Goal: Task Accomplishment & Management: Manage account settings

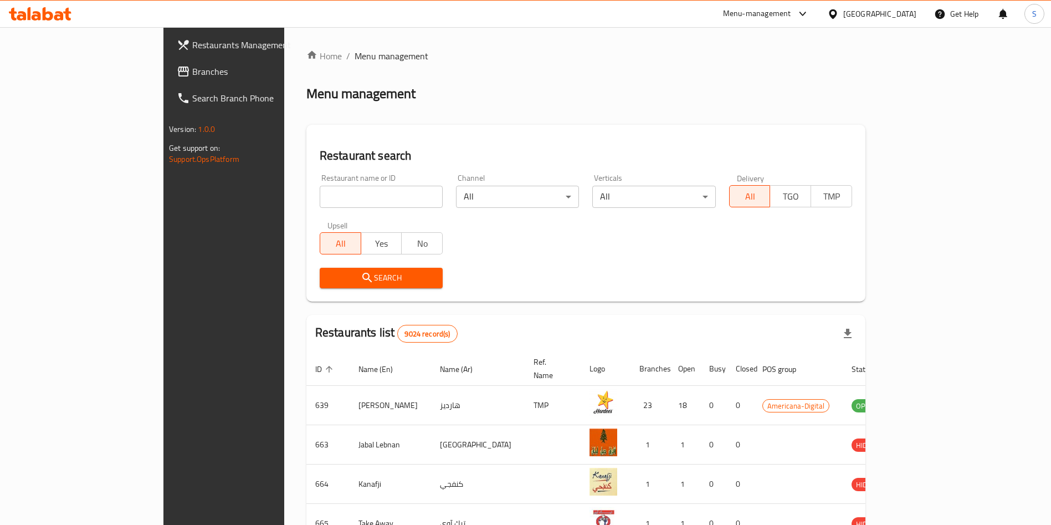
click at [809, 13] on icon at bounding box center [802, 13] width 13 height 13
click at [737, 121] on div "Restaurant-Management" at bounding box center [750, 122] width 87 height 12
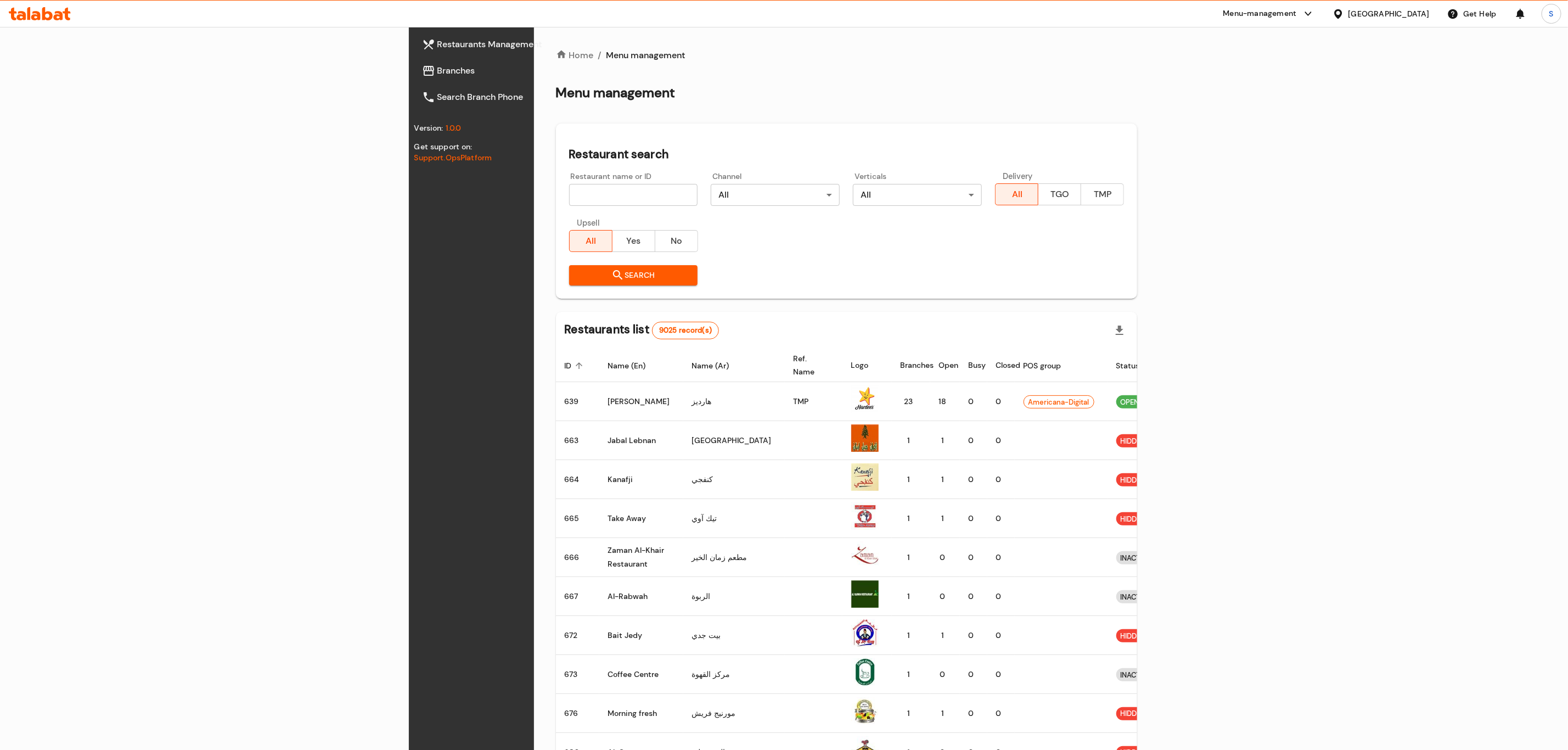
click at [569, 194] on input "search" at bounding box center [633, 195] width 129 height 22
type input "[DEMOGRAPHIC_DATA][PERSON_NAME]"
click button "Search" at bounding box center [633, 275] width 129 height 20
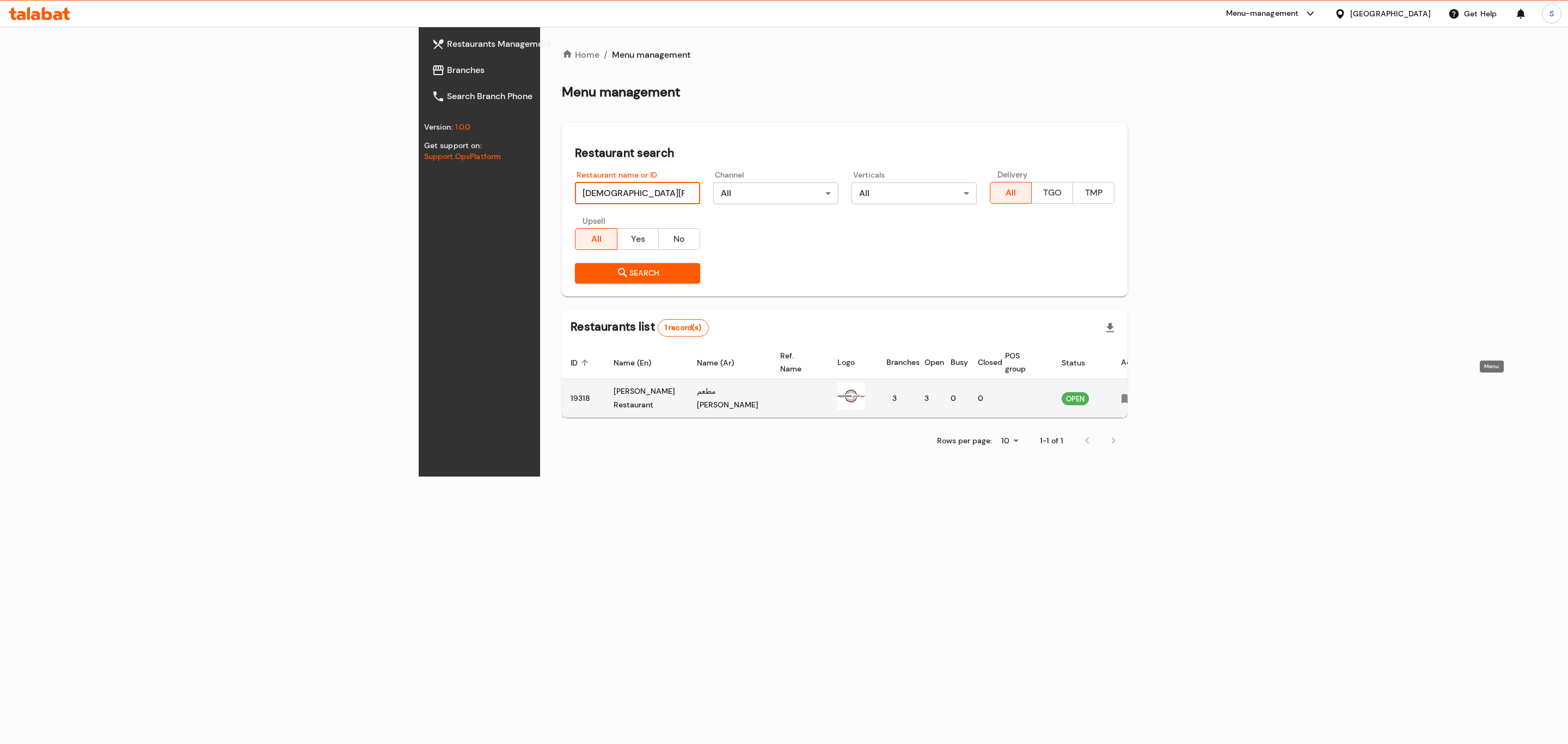
click at [1133, 394] on icon "enhanced table" at bounding box center [1128, 398] width 12 height 9
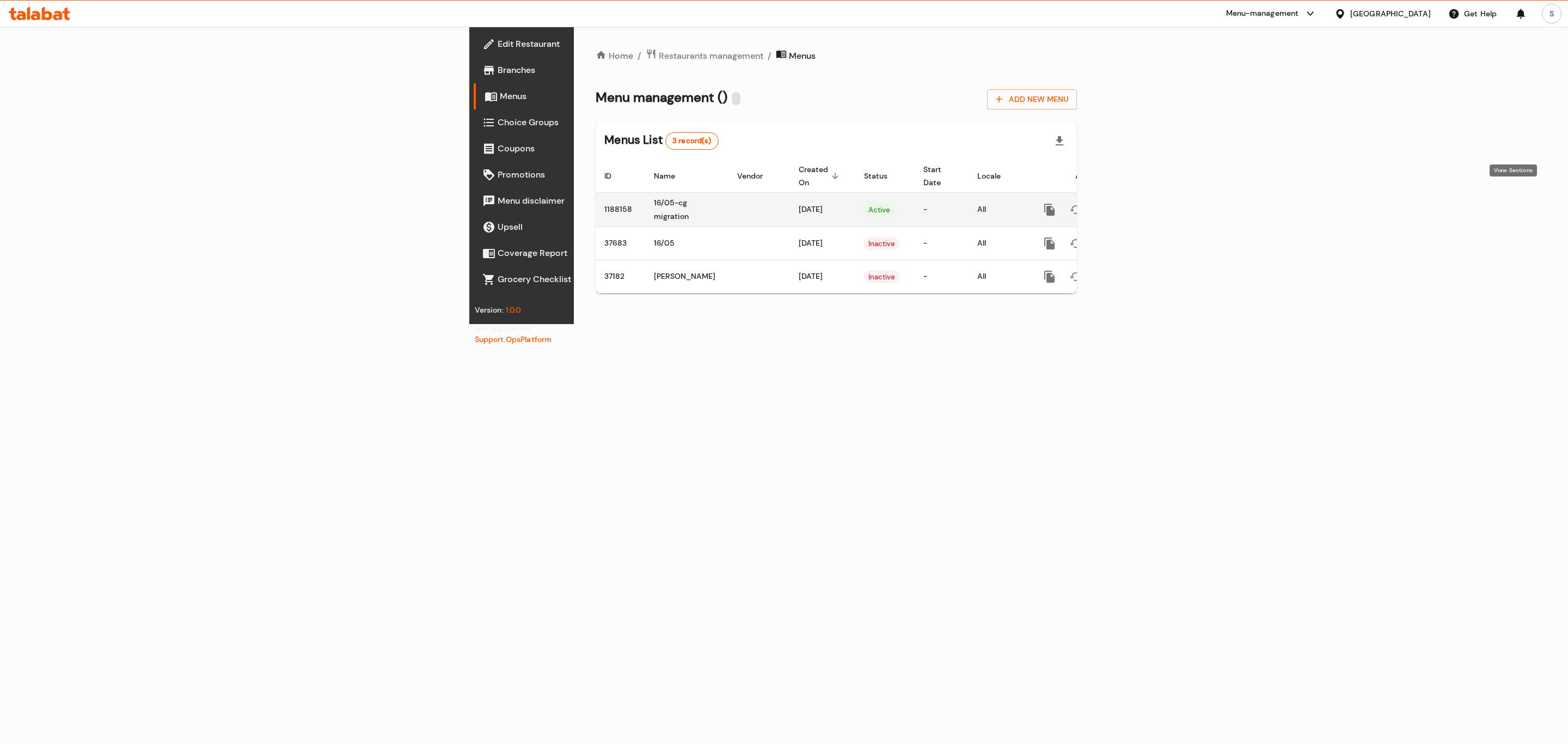
click at [1134, 203] on icon "enhanced table" at bounding box center [1128, 209] width 13 height 13
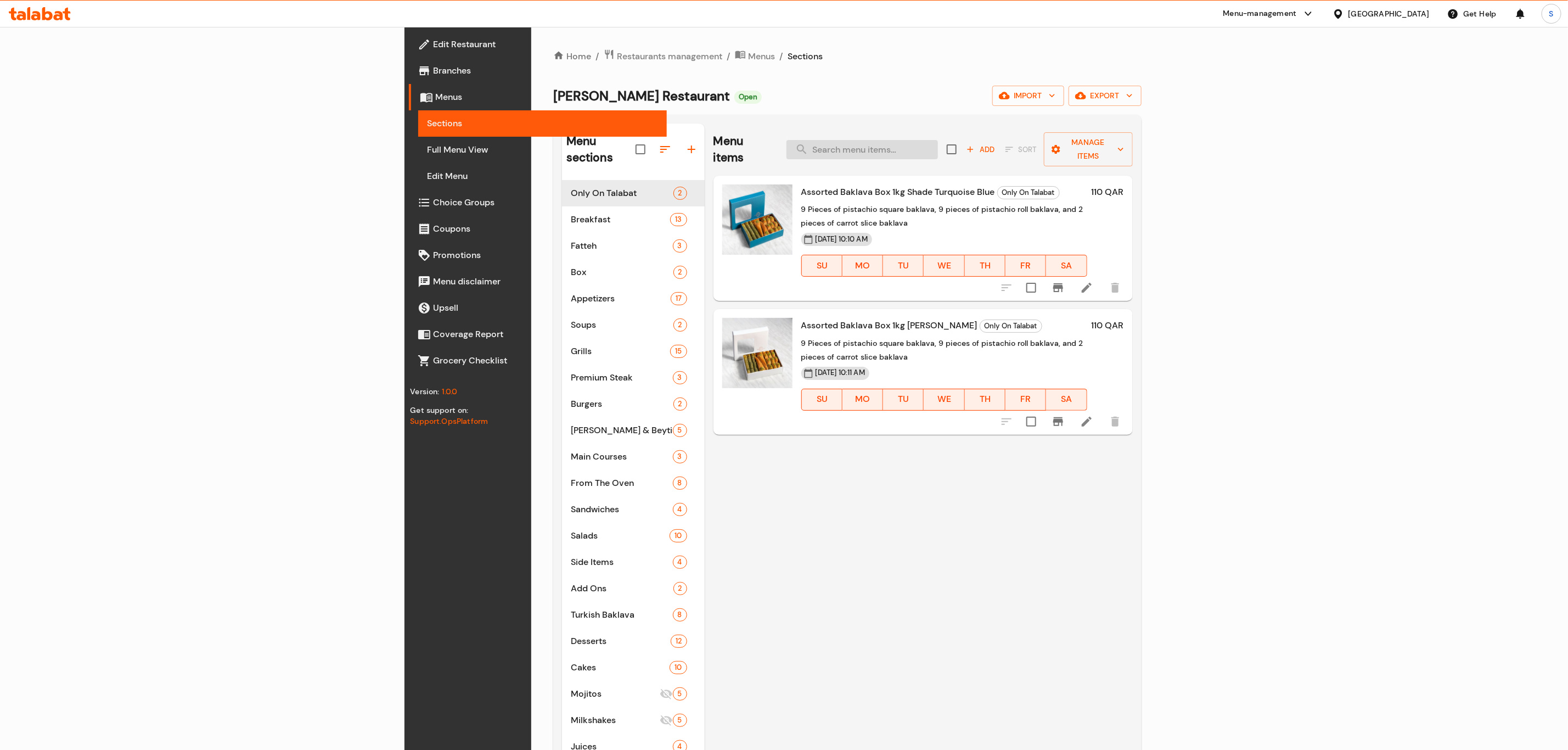
click at [939, 149] on input "search" at bounding box center [862, 149] width 152 height 19
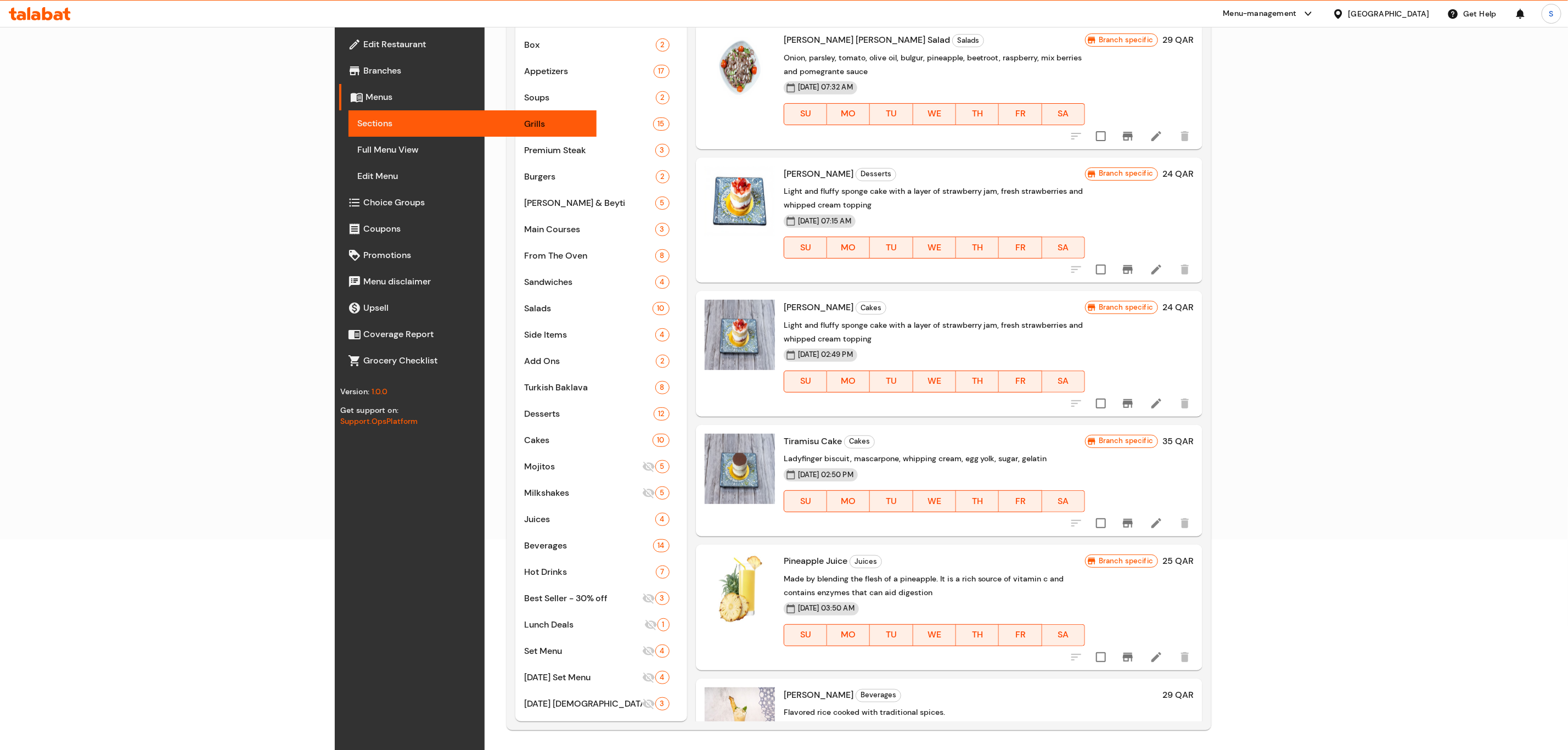
scroll to position [211, 0]
type input "pin"
click at [1133, 652] on icon "Branch-specific-item" at bounding box center [1128, 656] width 10 height 9
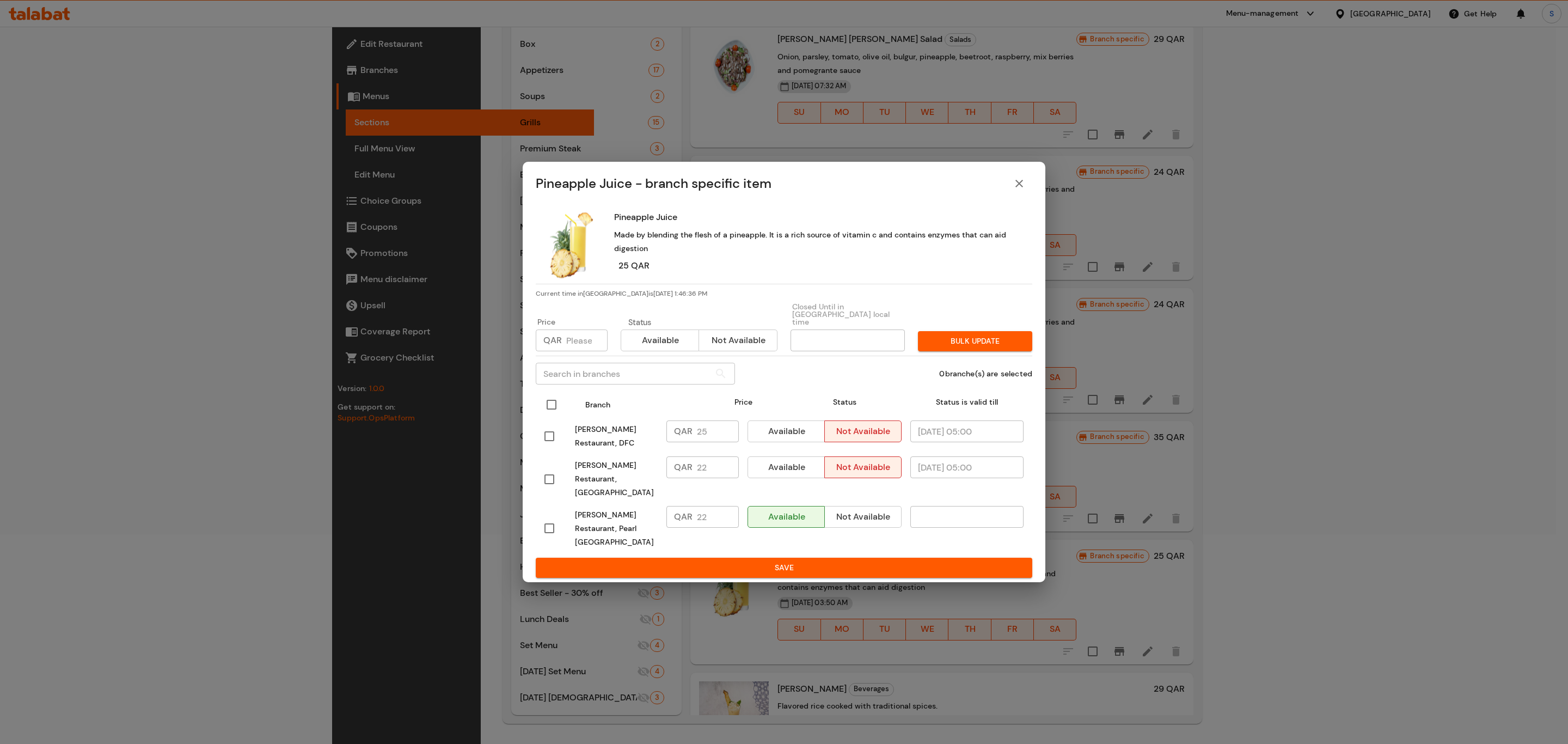
click at [552, 403] on input "checkbox" at bounding box center [551, 404] width 23 height 23
checkbox input "true"
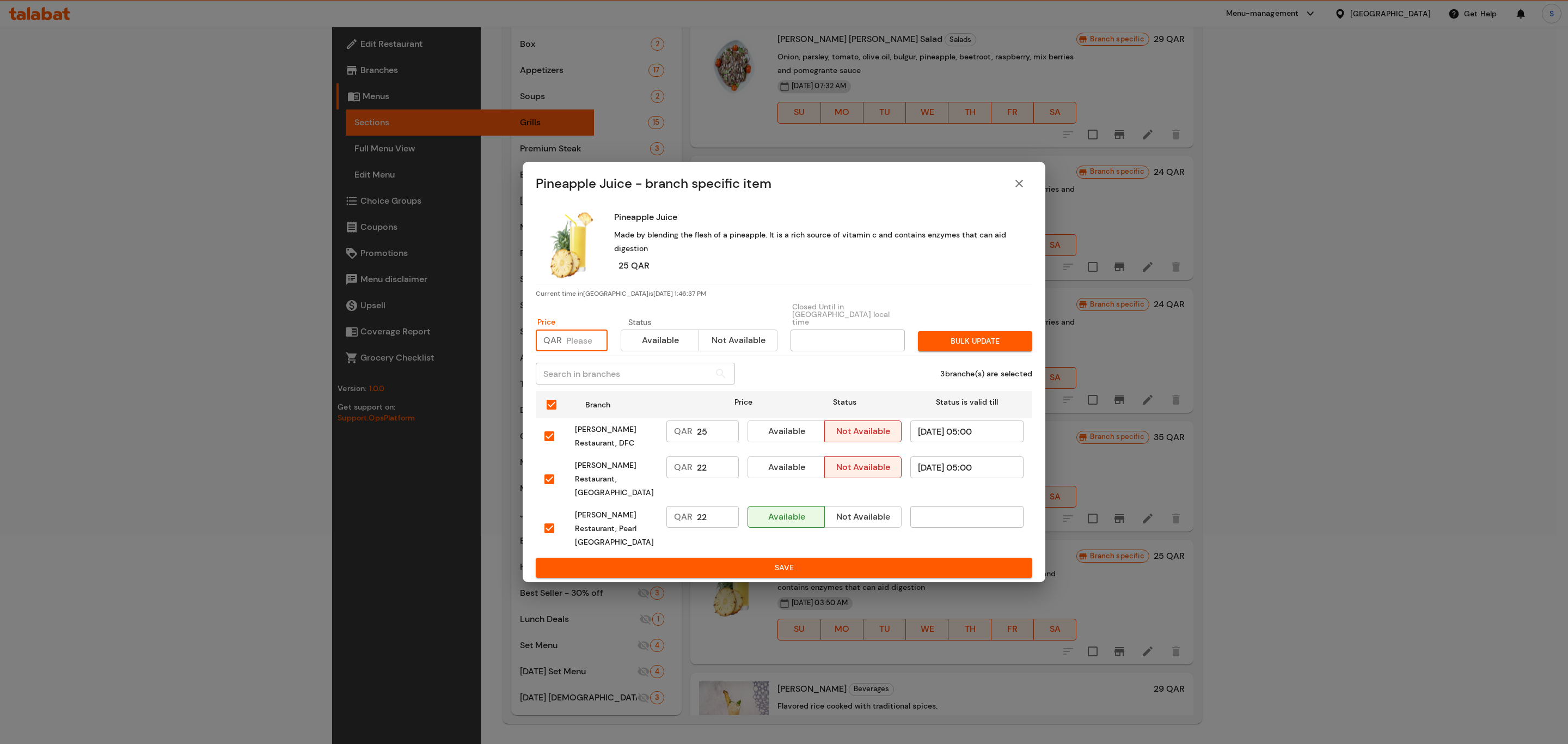
click at [572, 345] on input "number" at bounding box center [587, 340] width 41 height 22
type input "25"
click at [993, 342] on span "Bulk update" at bounding box center [975, 341] width 97 height 14
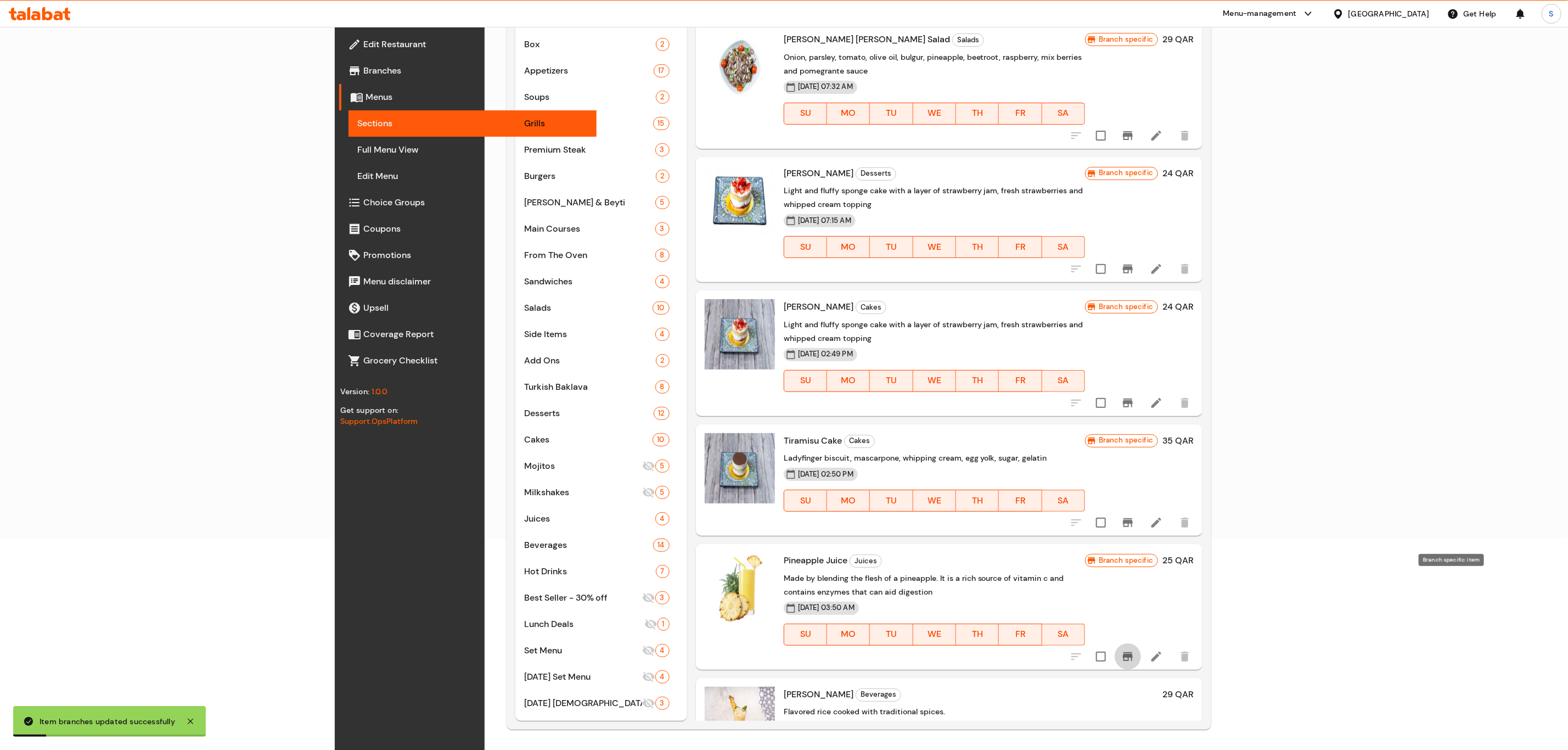
click at [1133, 652] on icon "Branch-specific-item" at bounding box center [1128, 656] width 10 height 9
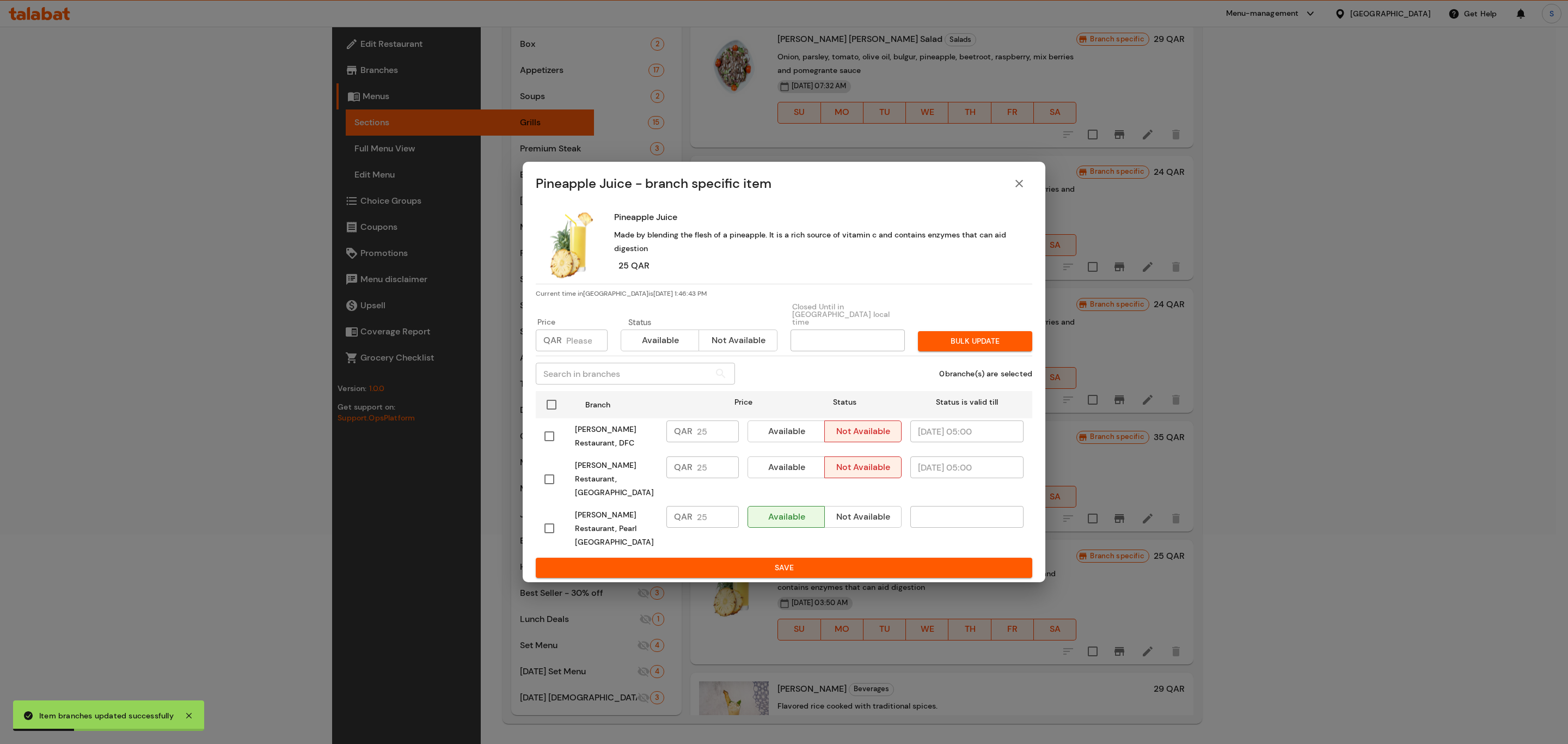
click at [1019, 190] on icon "close" at bounding box center [1018, 183] width 13 height 13
